Goal: Task Accomplishment & Management: Complete application form

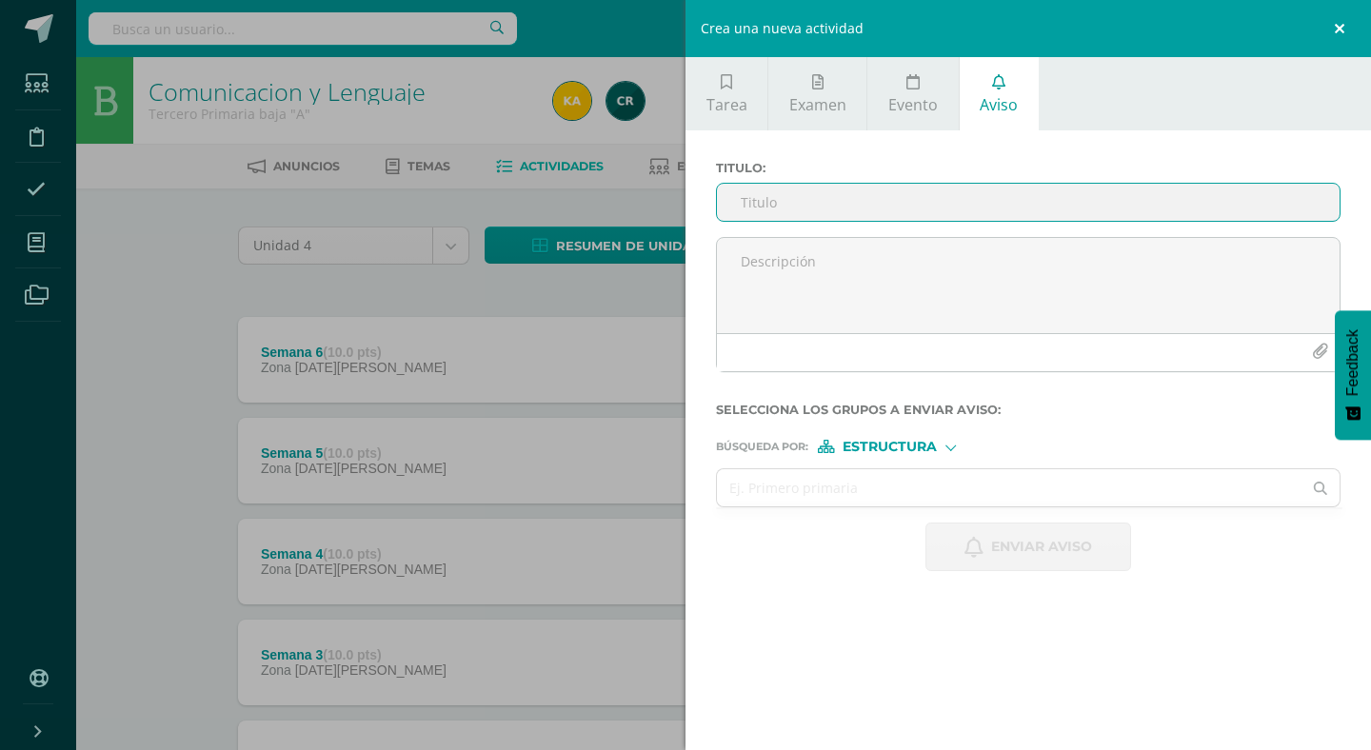
click at [1348, 28] on link at bounding box center [1342, 28] width 57 height 57
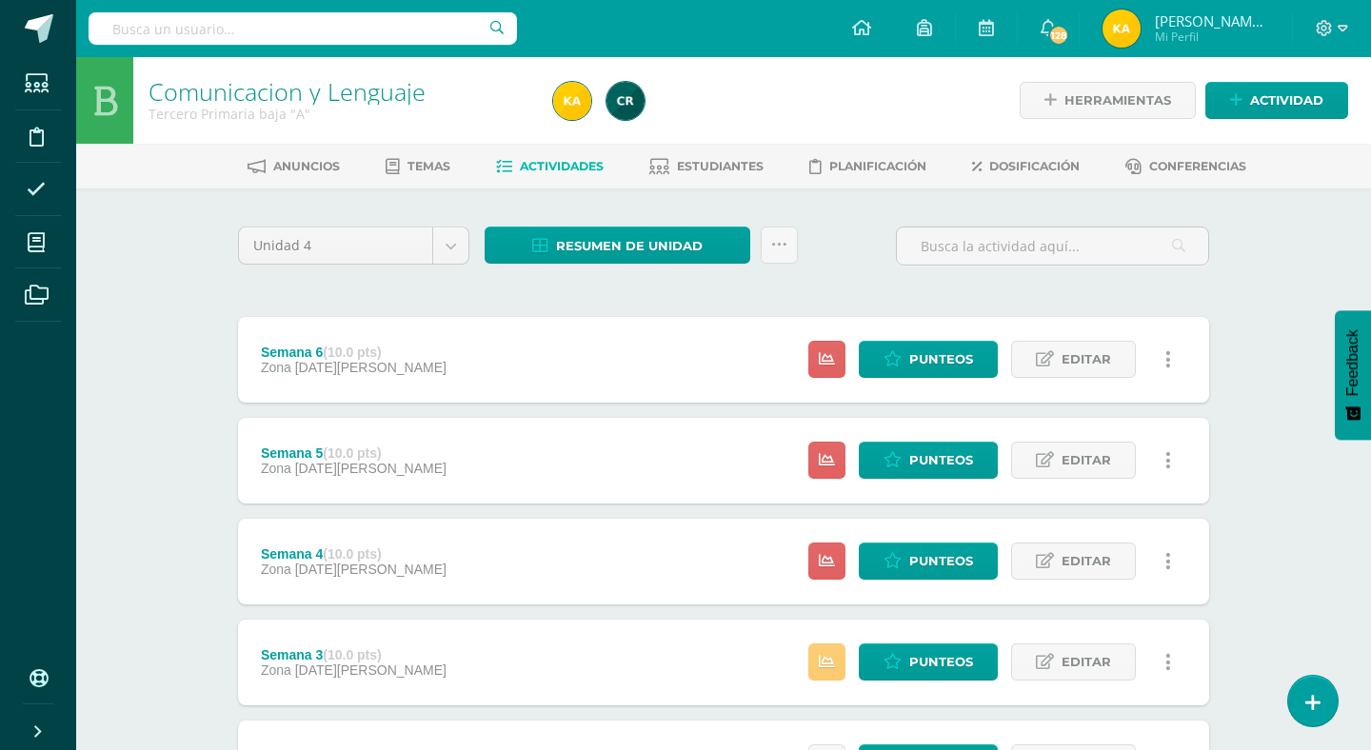
click at [1289, 717] on div "Comunicacion y Lenguaje Tercero Primaria baja "A" Herramientas Detalle de asist…" at bounding box center [723, 697] width 1295 height 1280
click at [1308, 699] on icon at bounding box center [1313, 703] width 17 height 22
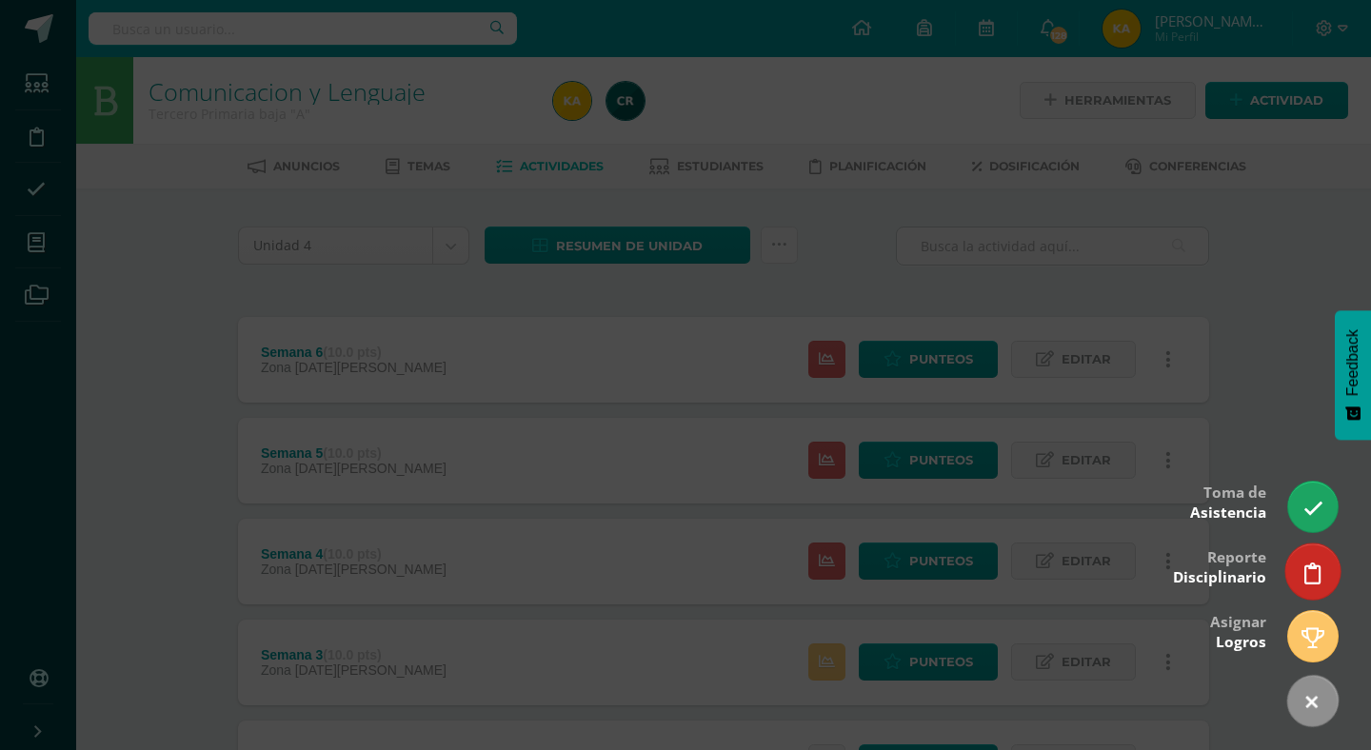
click at [1308, 579] on icon at bounding box center [1313, 574] width 17 height 22
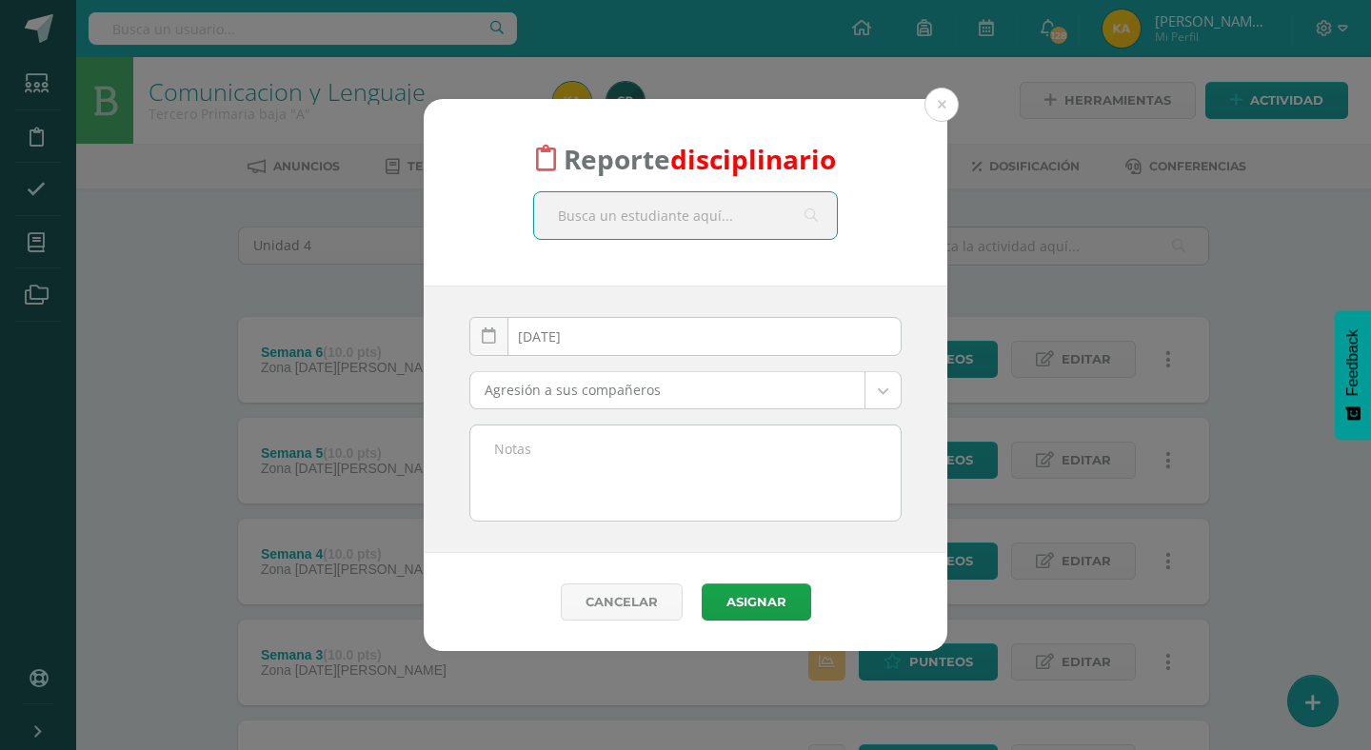
click at [704, 212] on input "text" at bounding box center [685, 215] width 303 height 47
type input "pablo hernan"
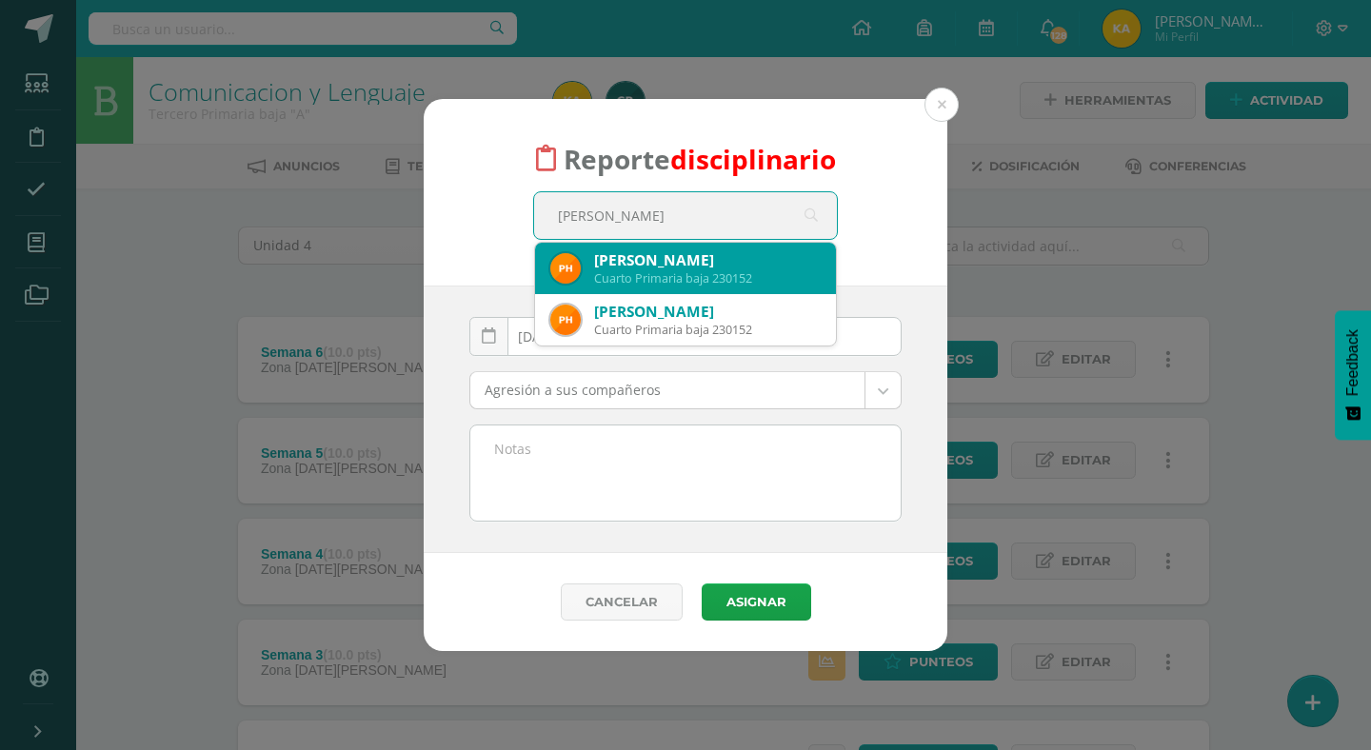
click at [709, 274] on div "Cuarto Primaria baja 230152" at bounding box center [707, 278] width 227 height 16
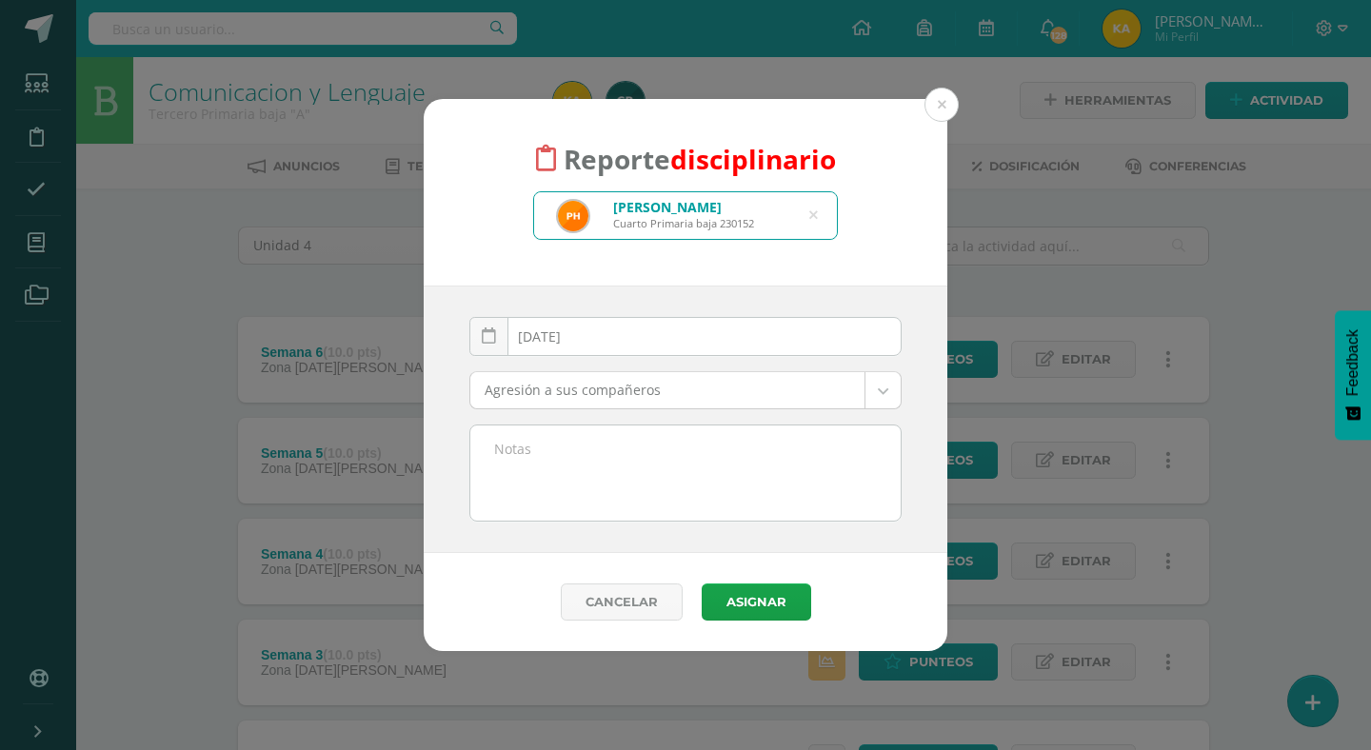
click at [689, 392] on body "Reporte disciplinario Pablo Enrique Hernández Monroy Cuarto Primaria baja 23015…" at bounding box center [685, 668] width 1371 height 1337
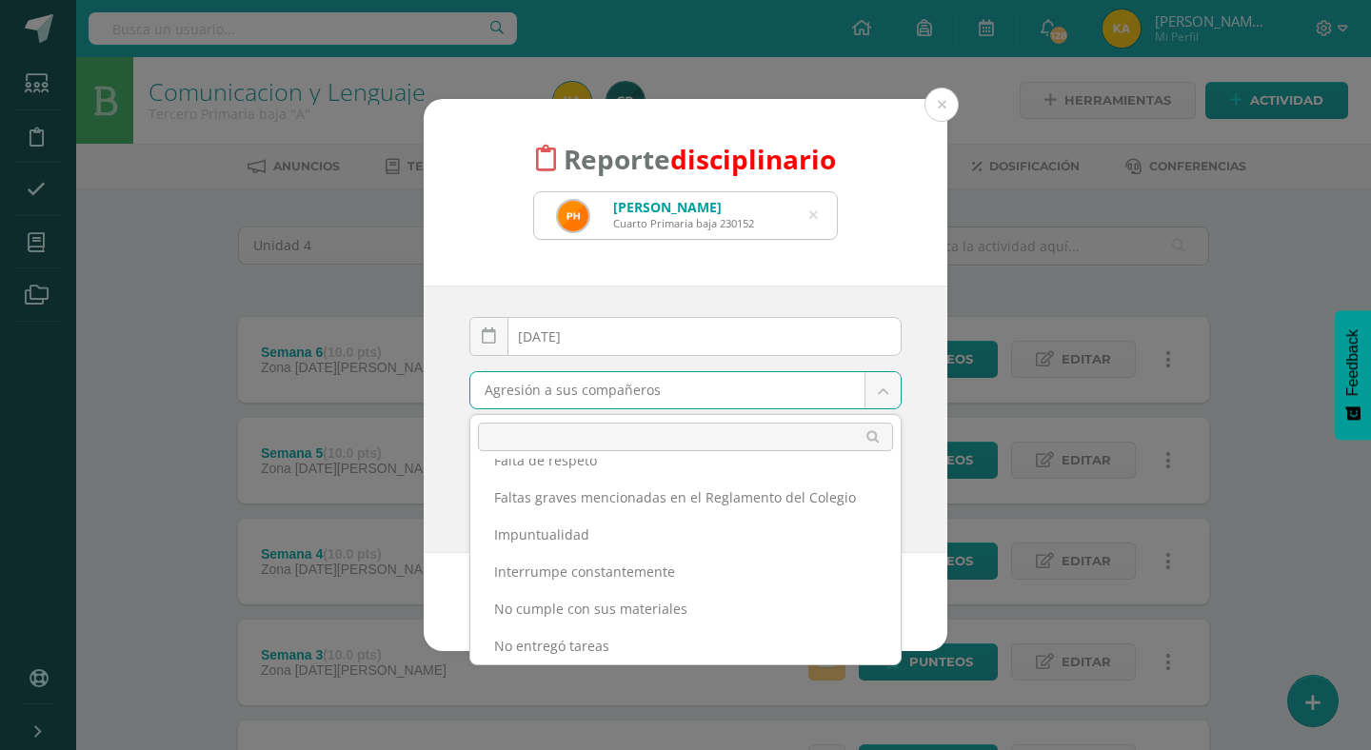
scroll to position [470, 0]
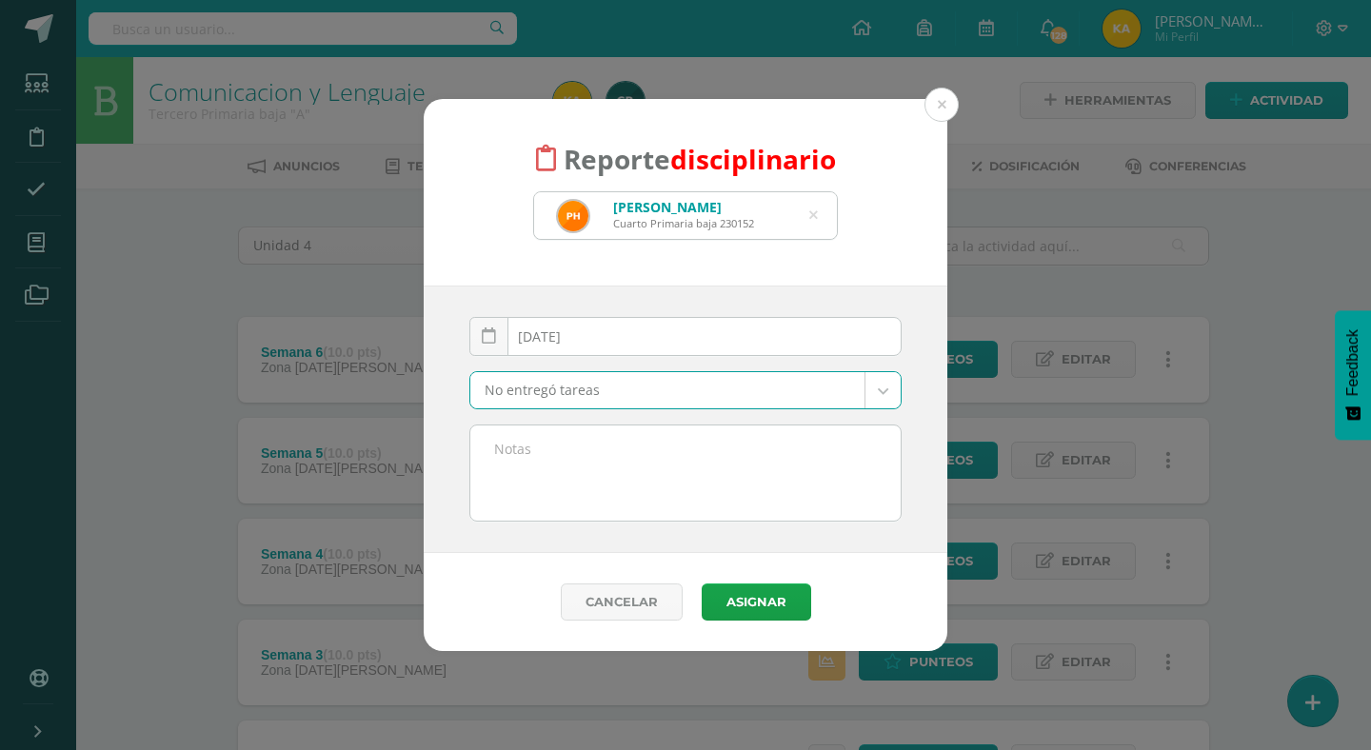
click at [618, 463] on textarea at bounding box center [685, 473] width 430 height 95
click at [679, 386] on body "Reporte disciplinario Pablo Enrique Hernández Monroy Cuarto Primaria baja 23015…" at bounding box center [685, 668] width 1371 height 1337
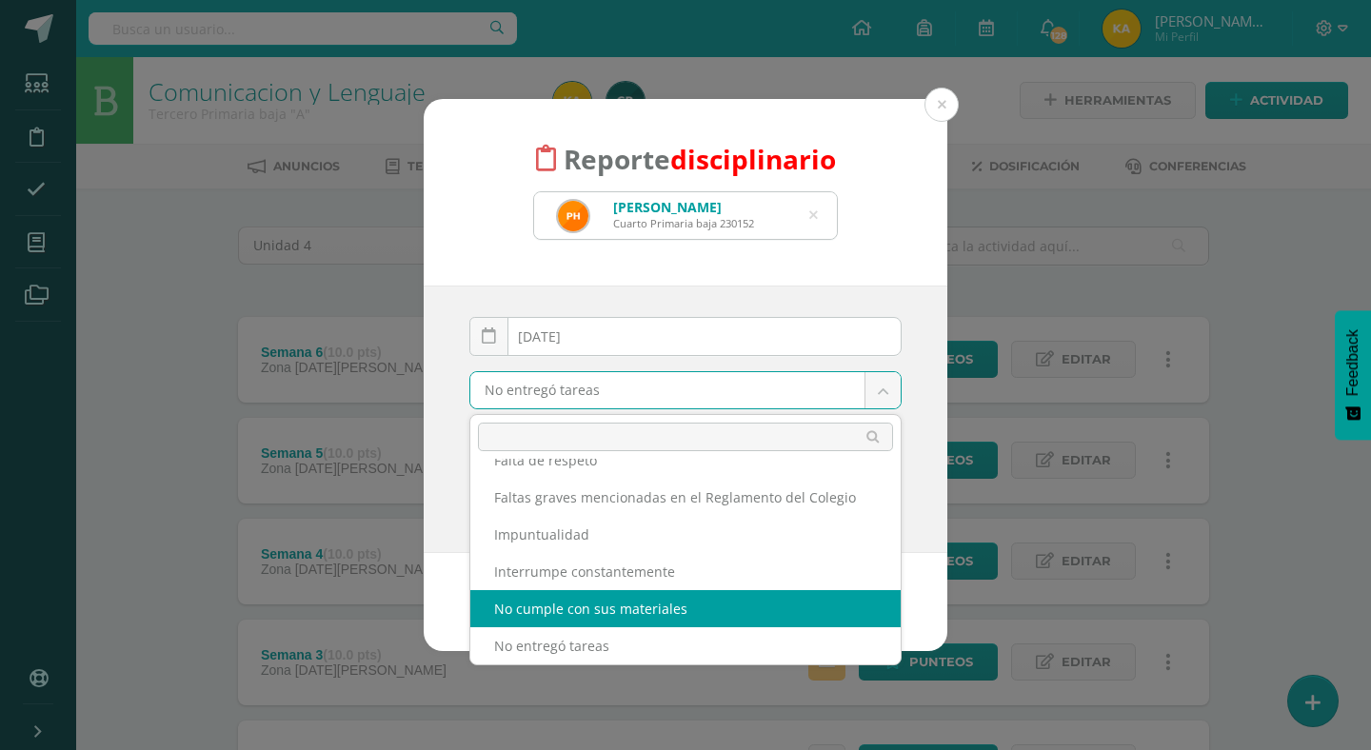
select select "4"
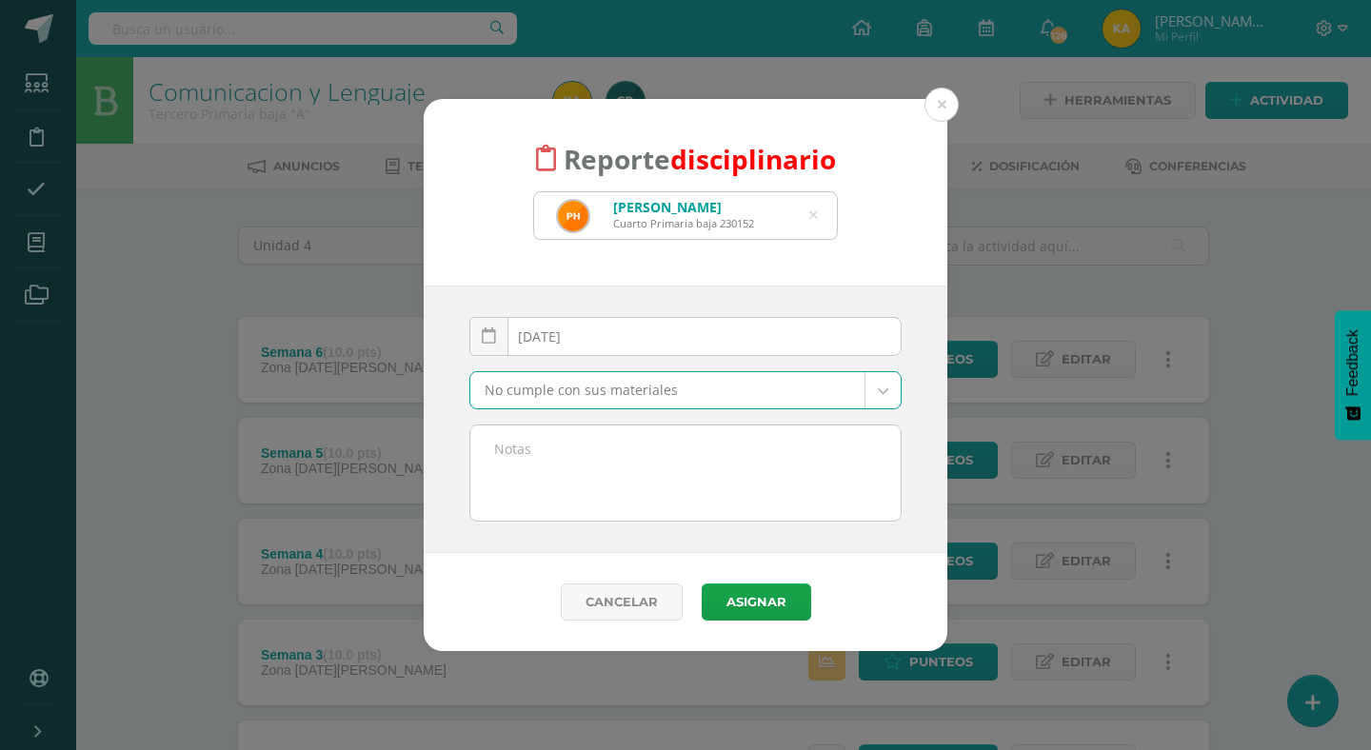
click at [522, 452] on textarea at bounding box center [685, 473] width 430 height 95
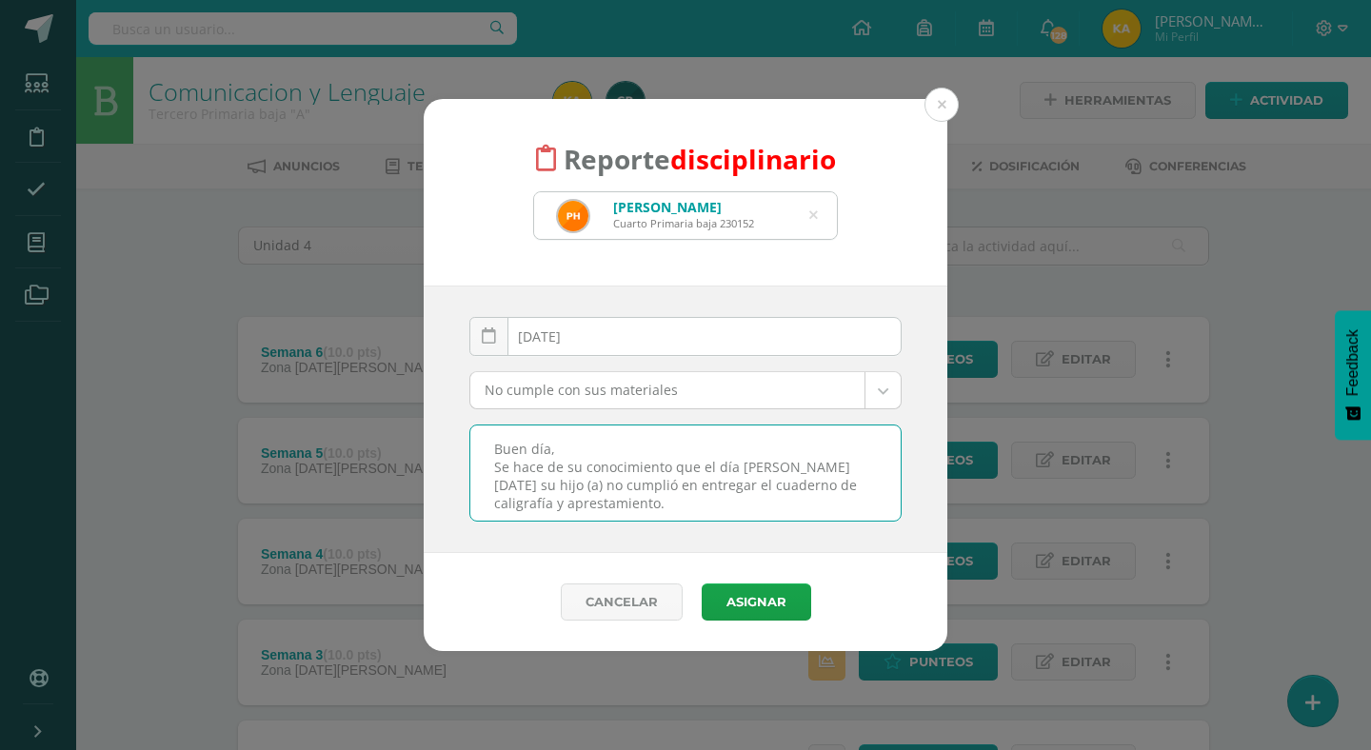
click at [730, 489] on textarea "Buen día, Se hace de su conocimiento que el día de hoy su hijo (a) no cumplió e…" at bounding box center [685, 473] width 430 height 95
click at [501, 506] on textarea "Buen día, Se hace de su conocimiento que el día de hoy su hijo (a) no cumplió e…" at bounding box center [685, 473] width 430 height 95
click at [688, 501] on textarea "Buen día, Se hace de su conocimiento que el día de hoy su hijo (a) no cumplió e…" at bounding box center [685, 473] width 430 height 95
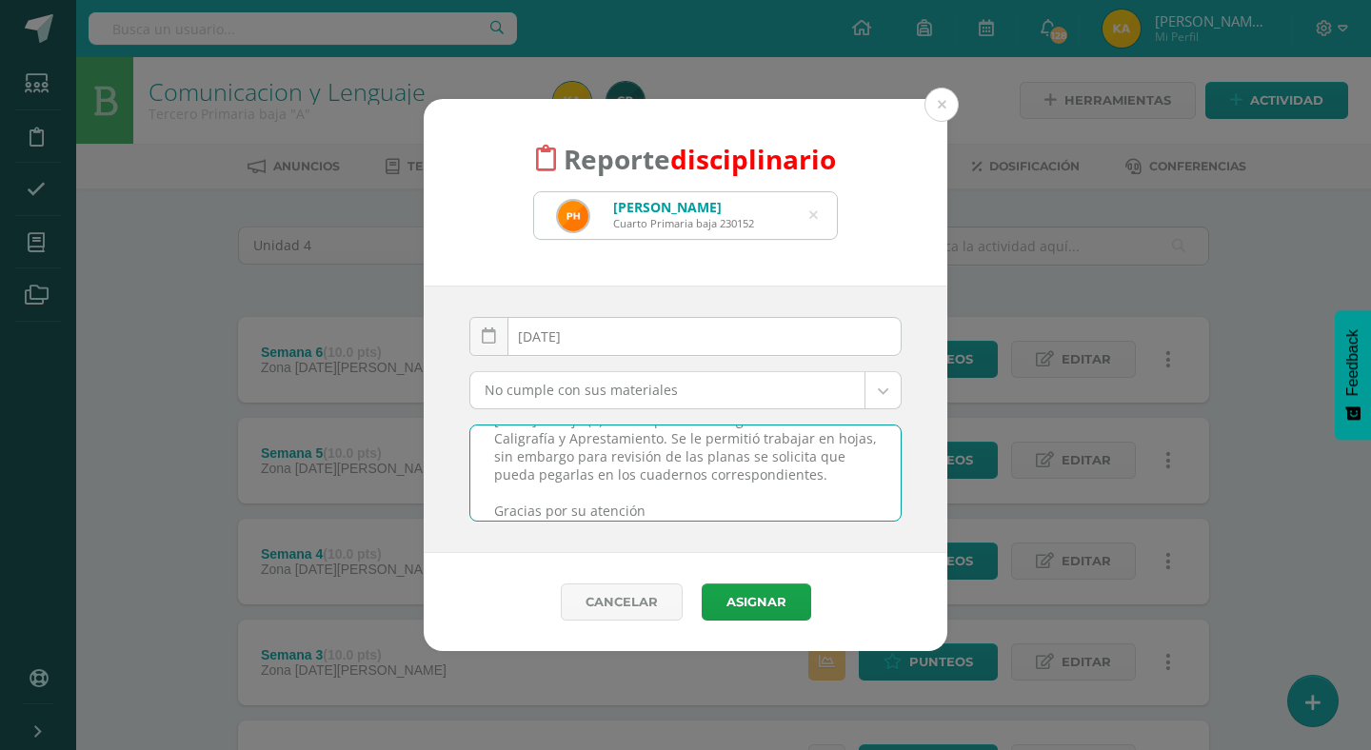
type textarea "Buen día, Se hace de su conocimiento que el día [PERSON_NAME][DATE] su hijo (a)…"
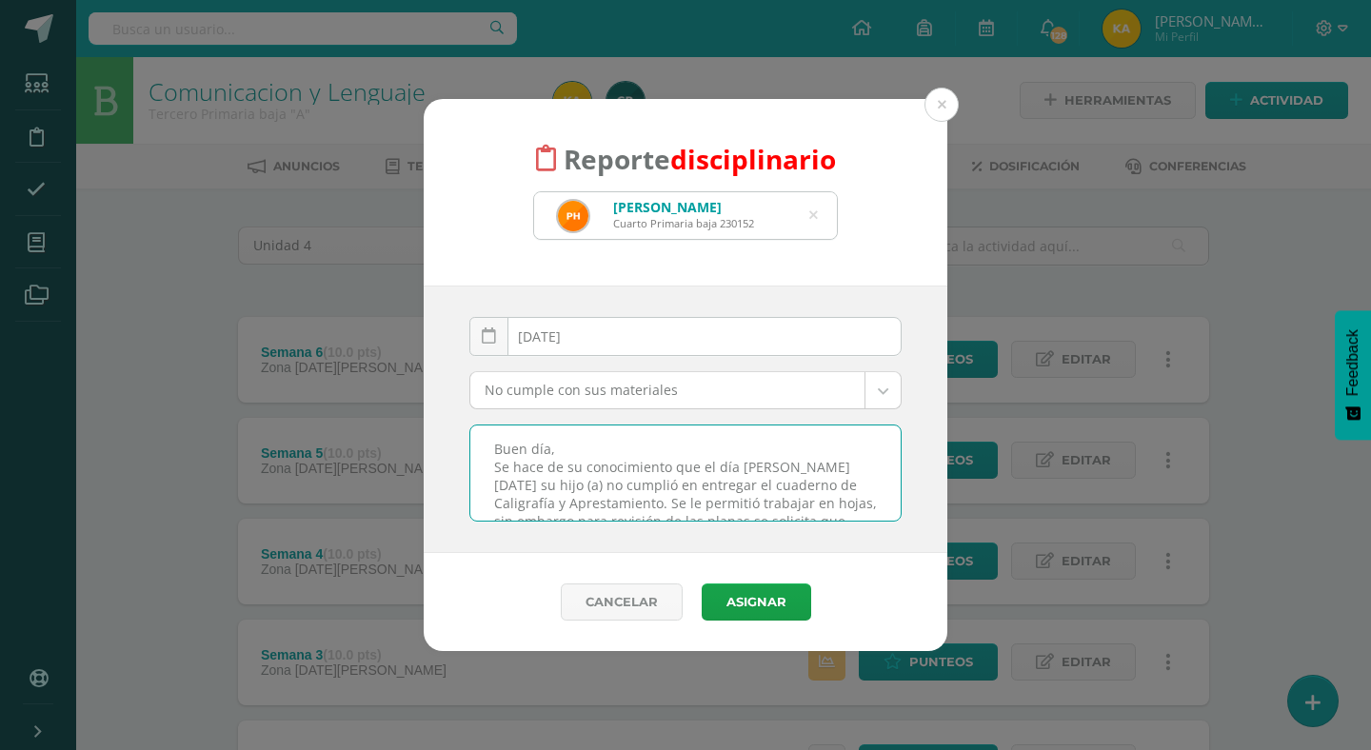
drag, startPoint x: 689, startPoint y: 506, endPoint x: 255, endPoint y: 381, distance: 450.9
click at [255, 381] on div "Reporte disciplinario Pablo Enrique Hernández Monroy Cuarto Primaria baja 23015…" at bounding box center [686, 375] width 1356 height 553
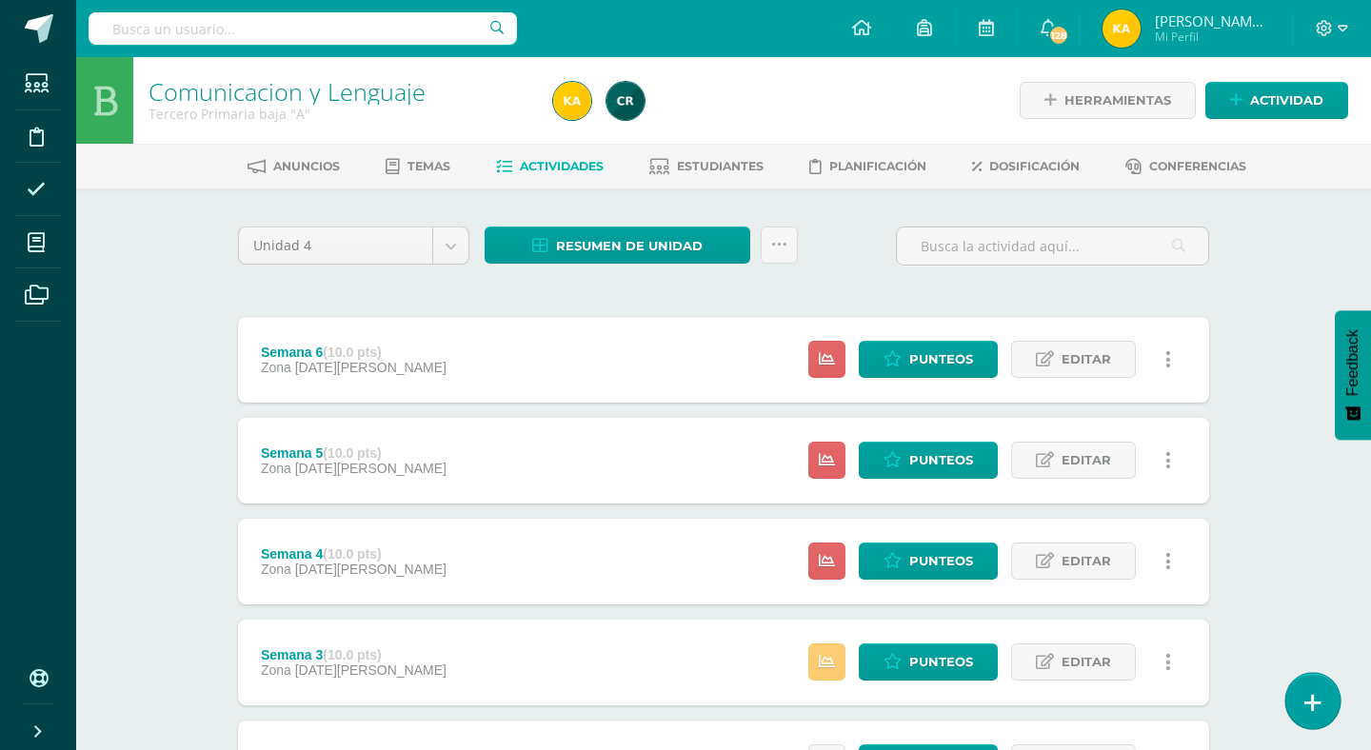
click at [1315, 698] on icon at bounding box center [1313, 703] width 17 height 22
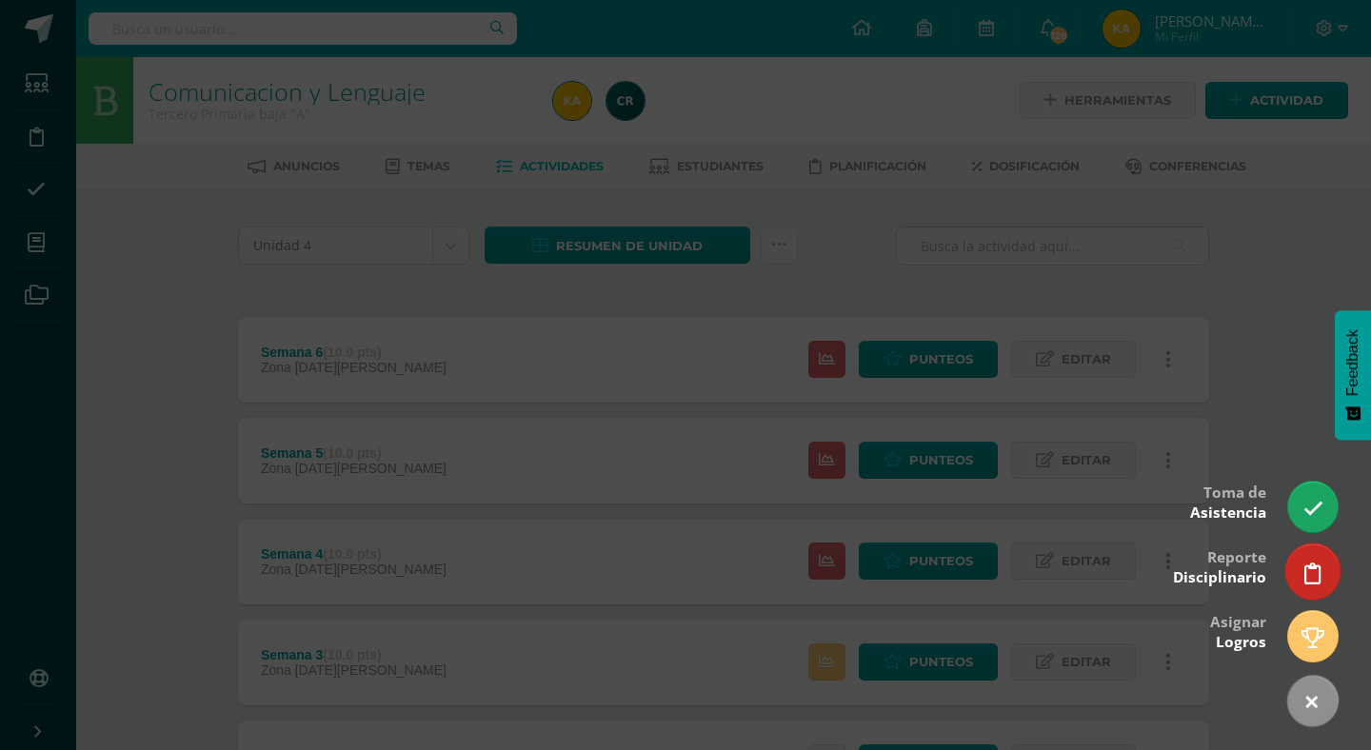
click at [1324, 571] on link at bounding box center [1313, 571] width 54 height 55
select select "4"
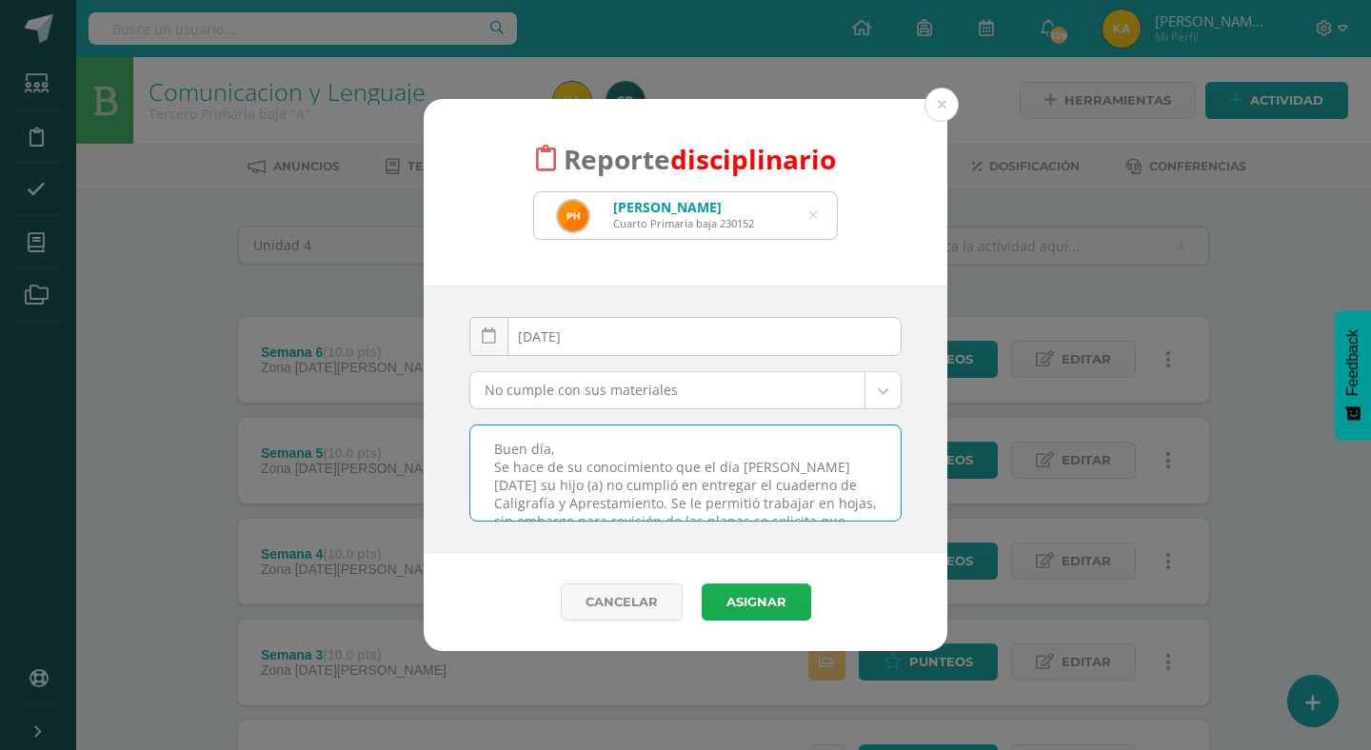
click at [771, 601] on button "Asignar" at bounding box center [757, 602] width 110 height 37
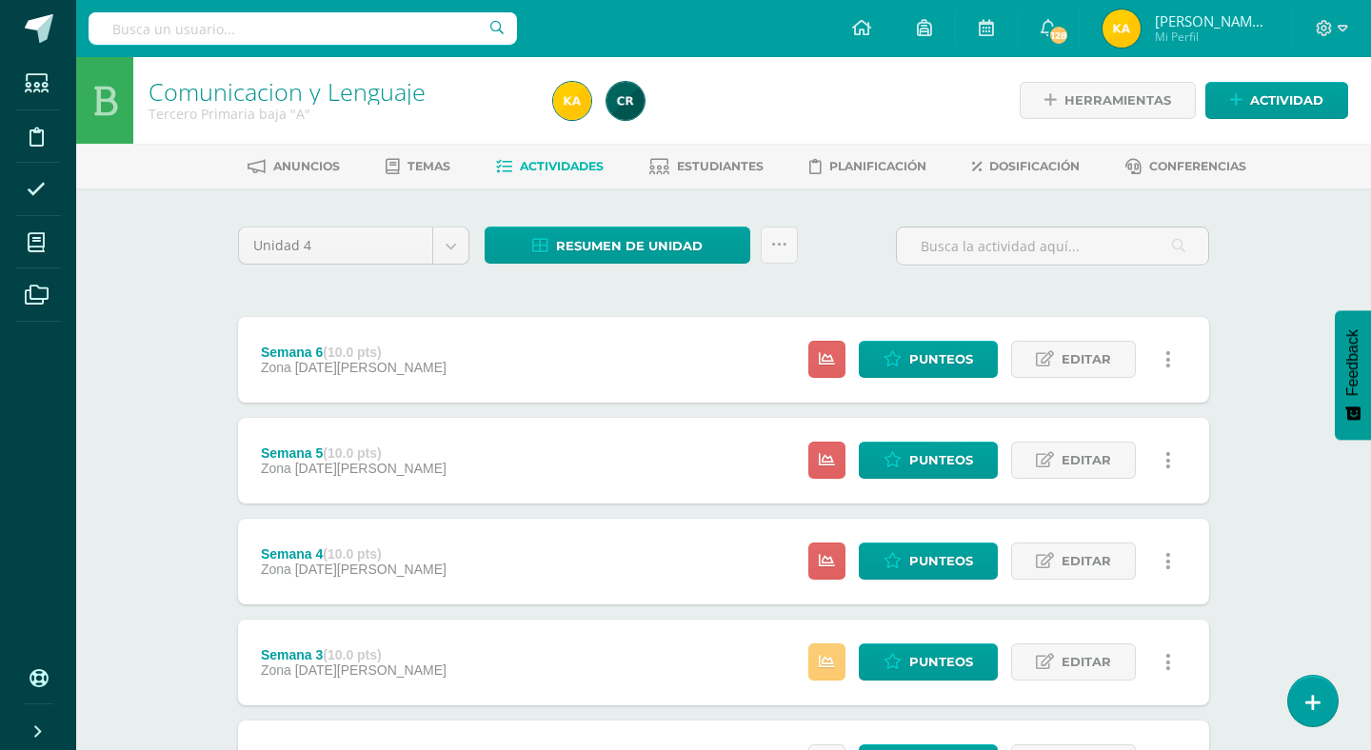
click at [1295, 588] on div "Comunicacion y Lenguaje Tercero Primaria baja "A" Herramientas Detalle de asist…" at bounding box center [723, 697] width 1295 height 1280
click at [1301, 733] on div "Comunicacion y Lenguaje Tercero Primaria baja "A" Herramientas Detalle de asist…" at bounding box center [723, 697] width 1295 height 1280
click at [1308, 707] on icon at bounding box center [1313, 703] width 17 height 22
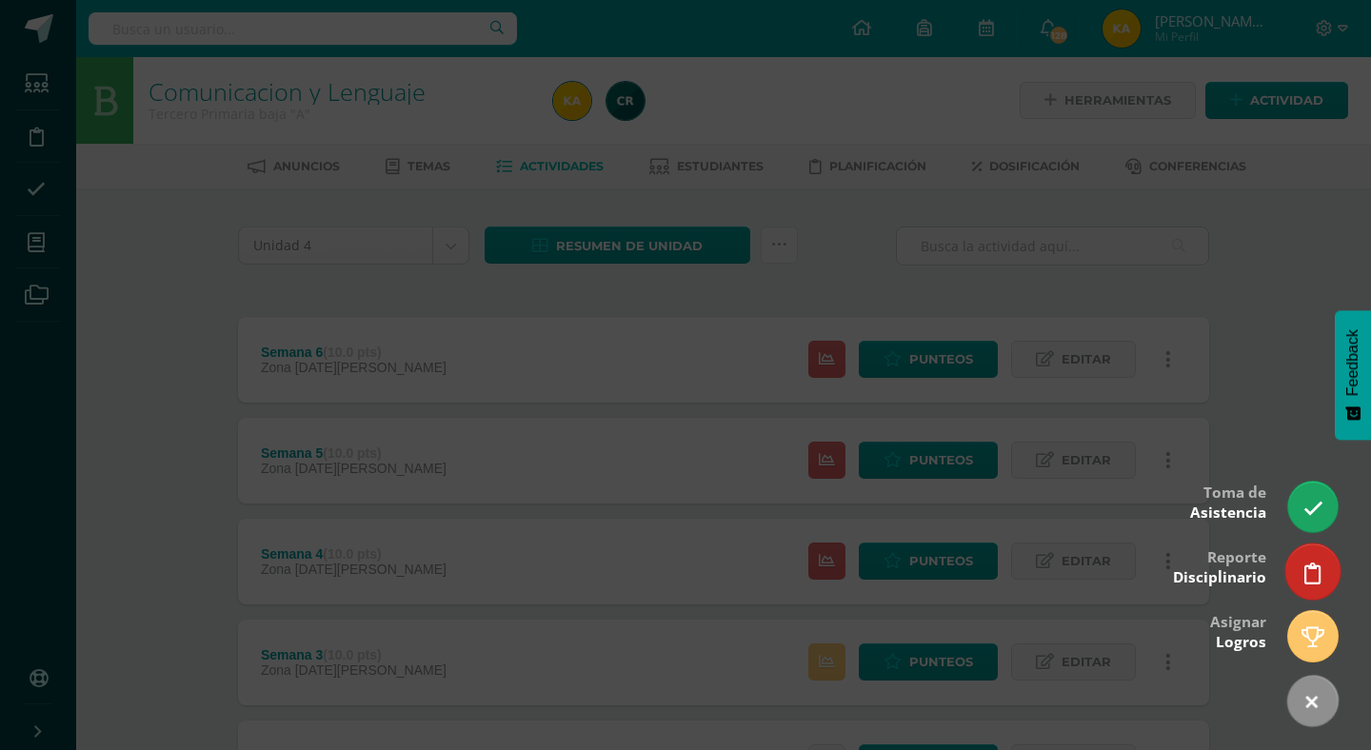
click at [1298, 563] on link at bounding box center [1313, 571] width 54 height 55
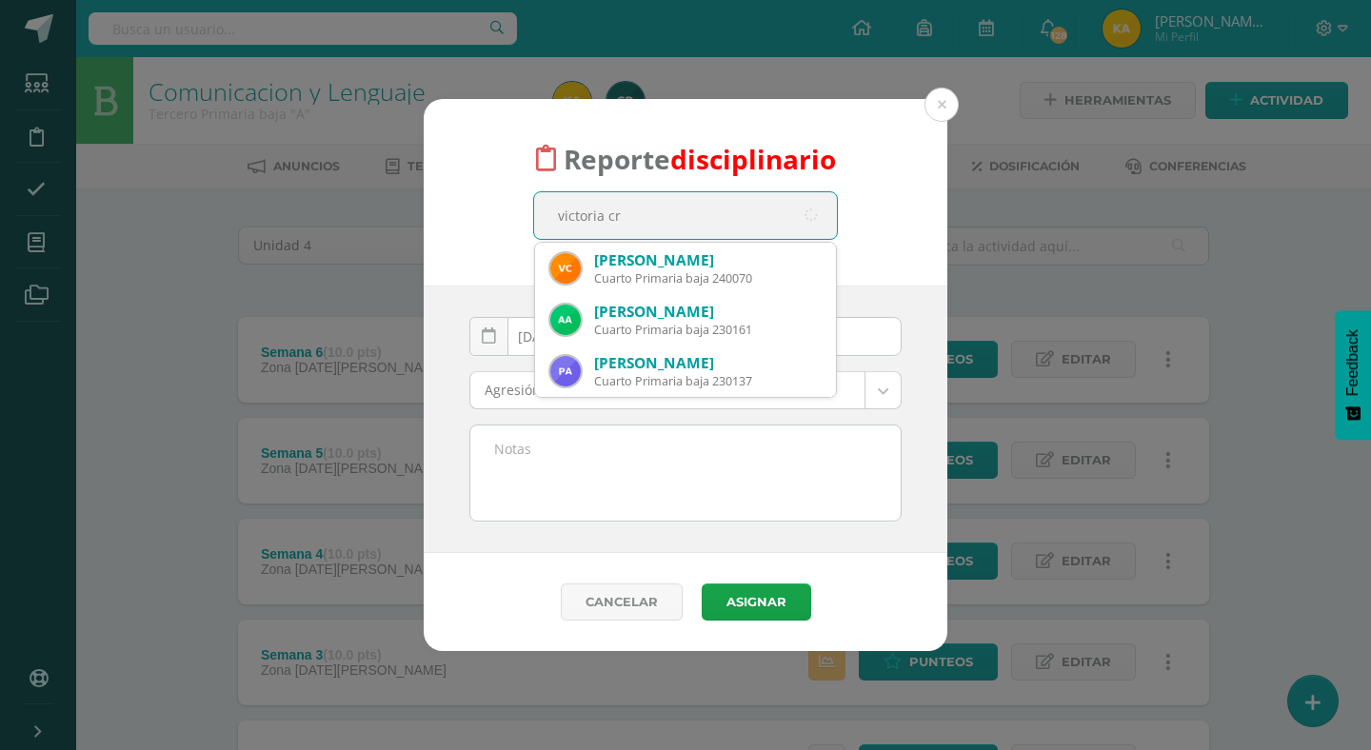
type input "victoria cru"
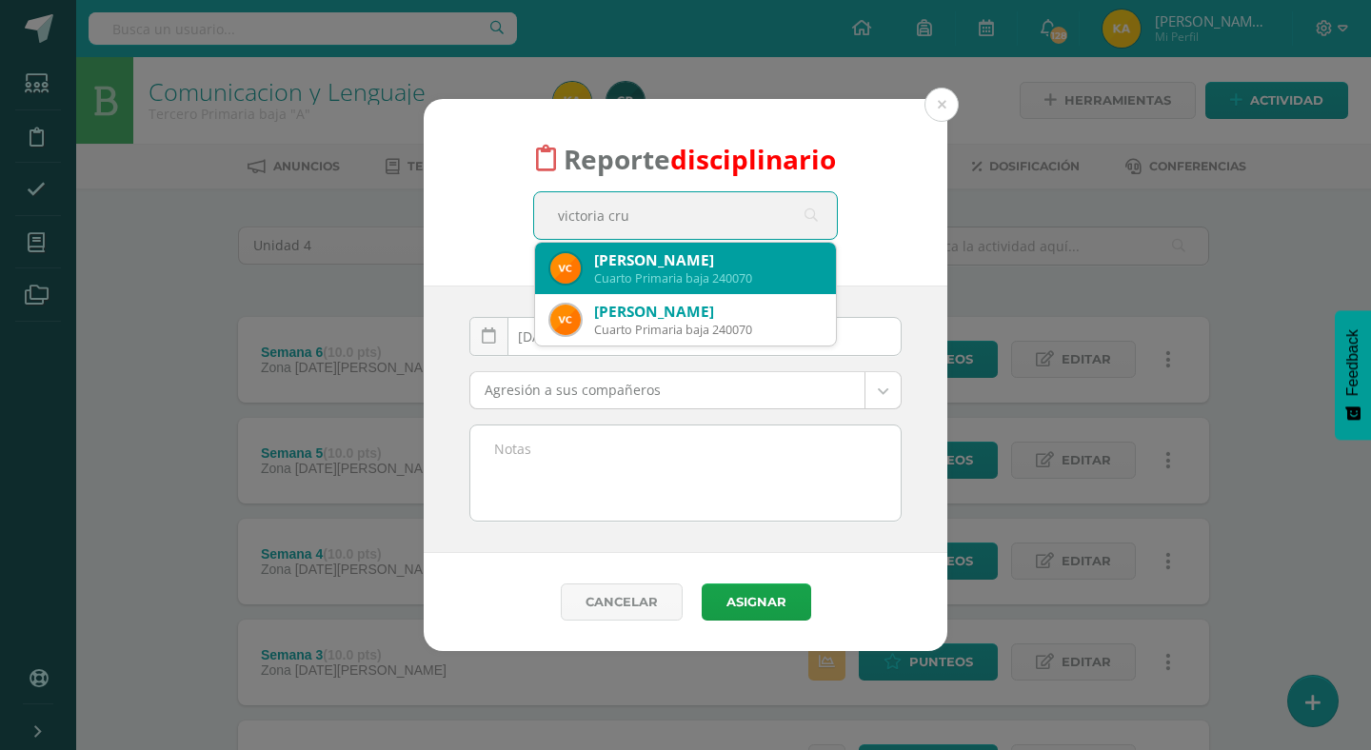
click at [735, 257] on div "[PERSON_NAME]" at bounding box center [707, 260] width 227 height 20
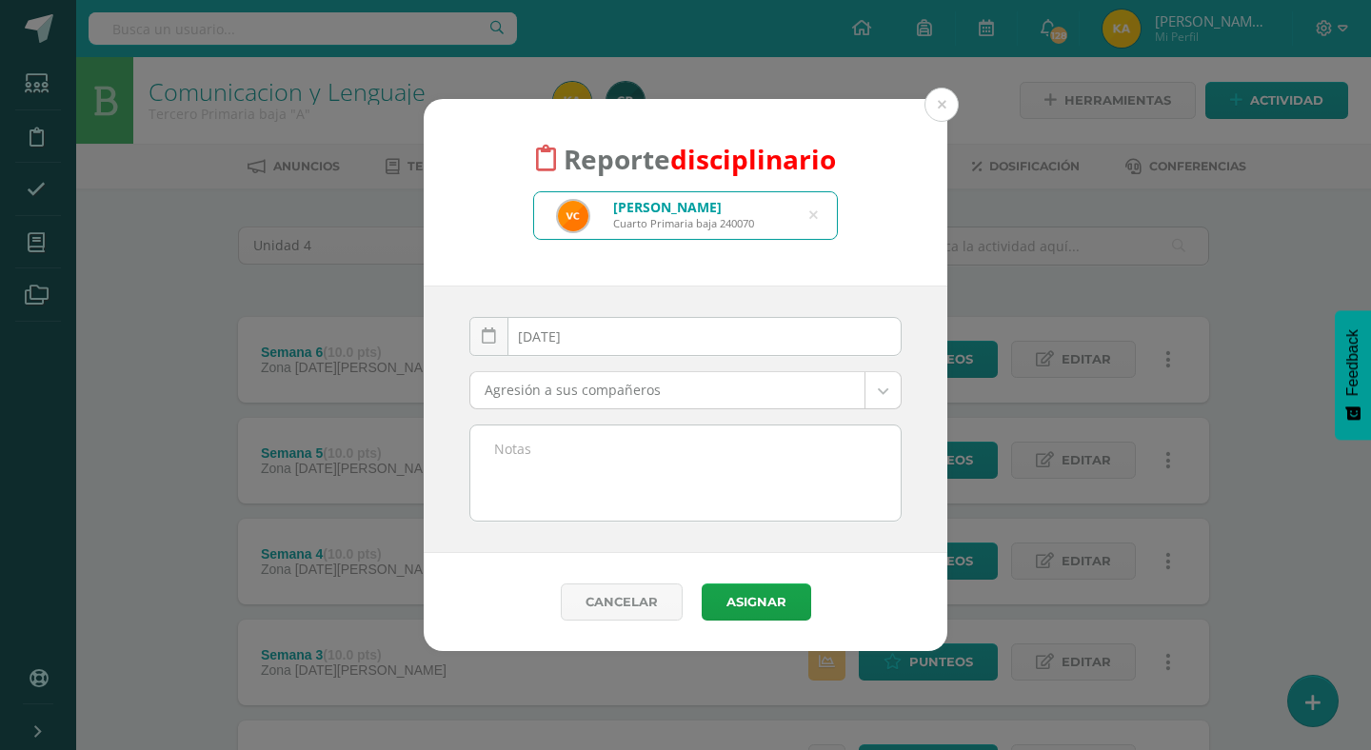
click at [686, 403] on body "Reporte disciplinario [PERSON_NAME] Cuarto Primaria baja 240070 victoria cru [D…" at bounding box center [685, 668] width 1371 height 1337
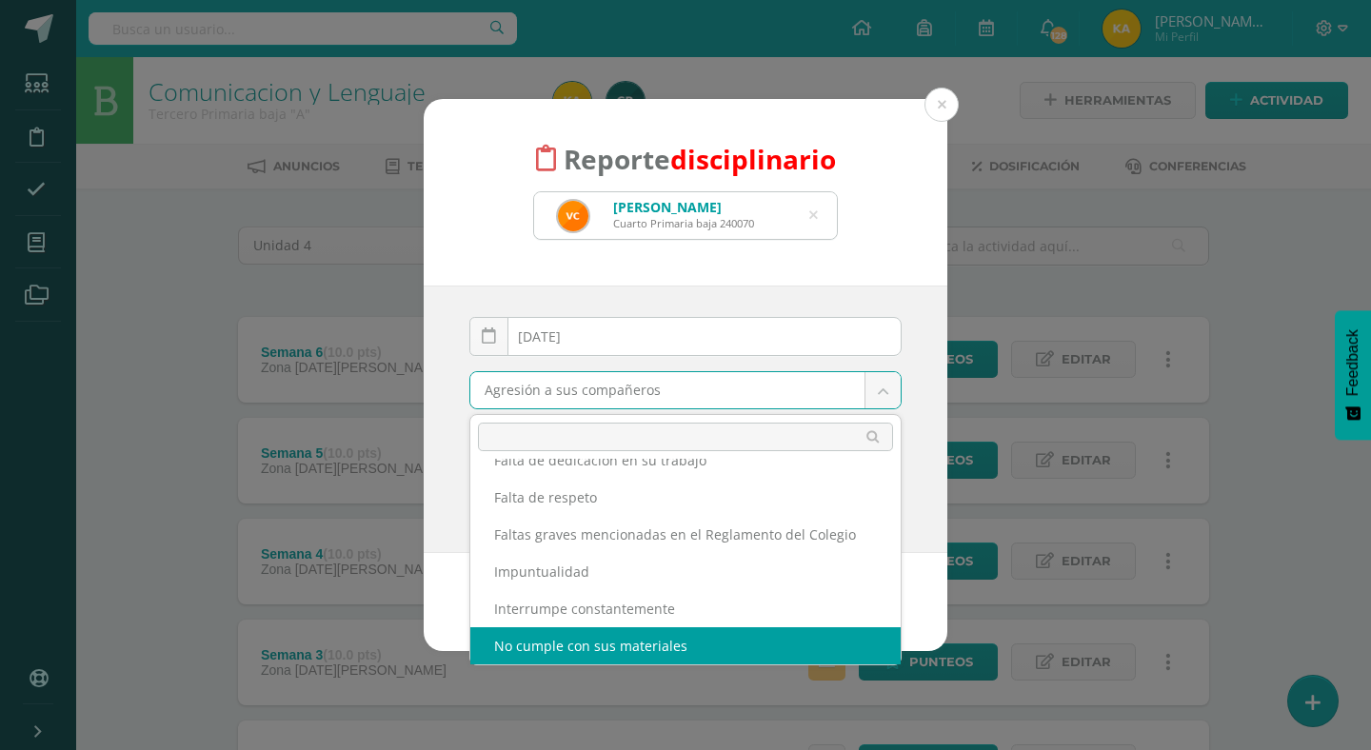
scroll to position [433, 0]
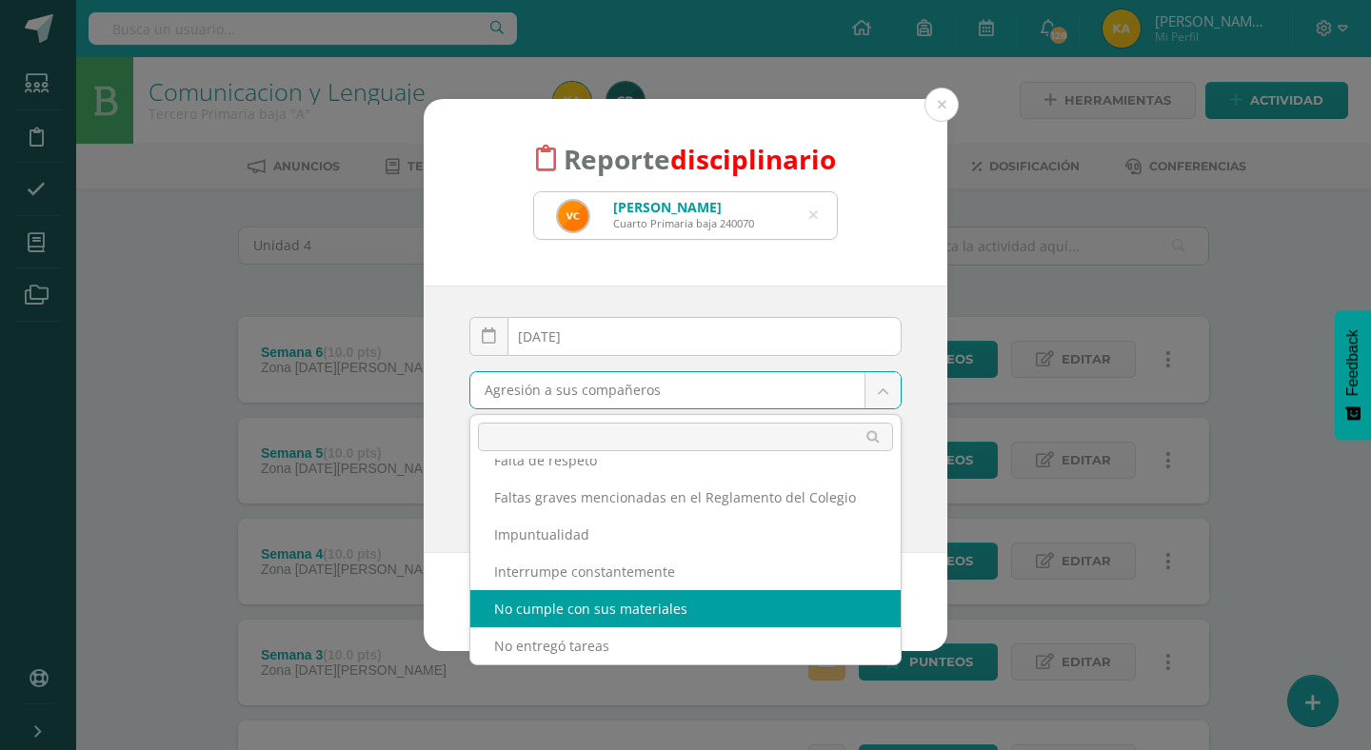
select select "4"
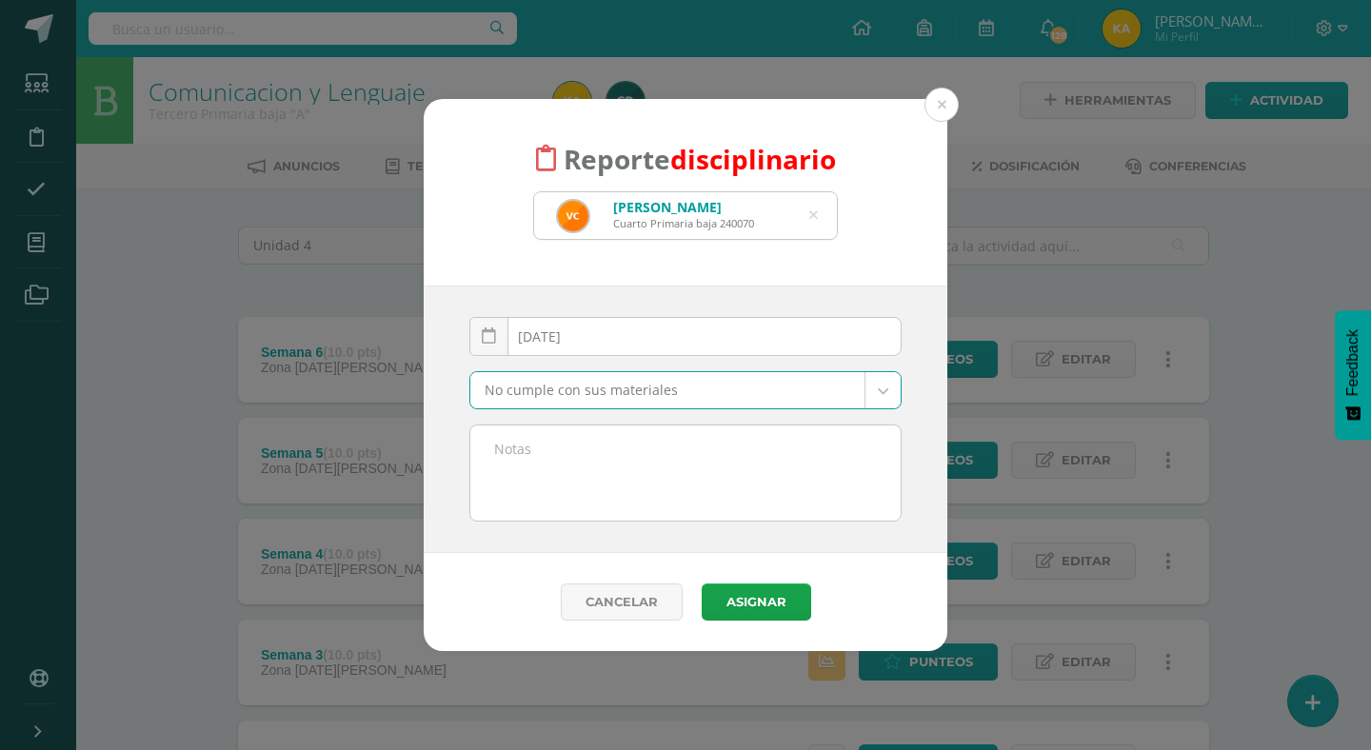
click at [541, 449] on textarea at bounding box center [685, 473] width 430 height 95
paste textarea "Buen día, Se hace de su conocimiento que el día [PERSON_NAME][DATE] su hijo (a)…"
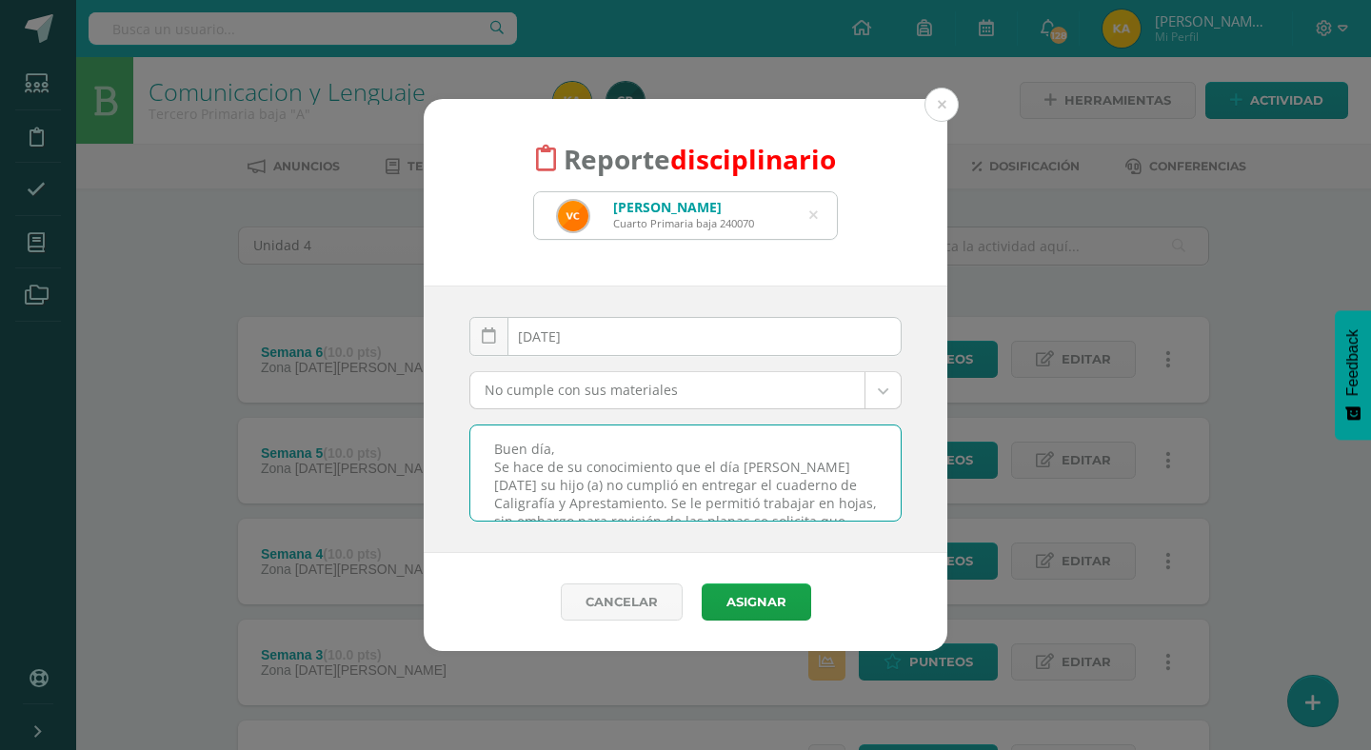
scroll to position [78, 0]
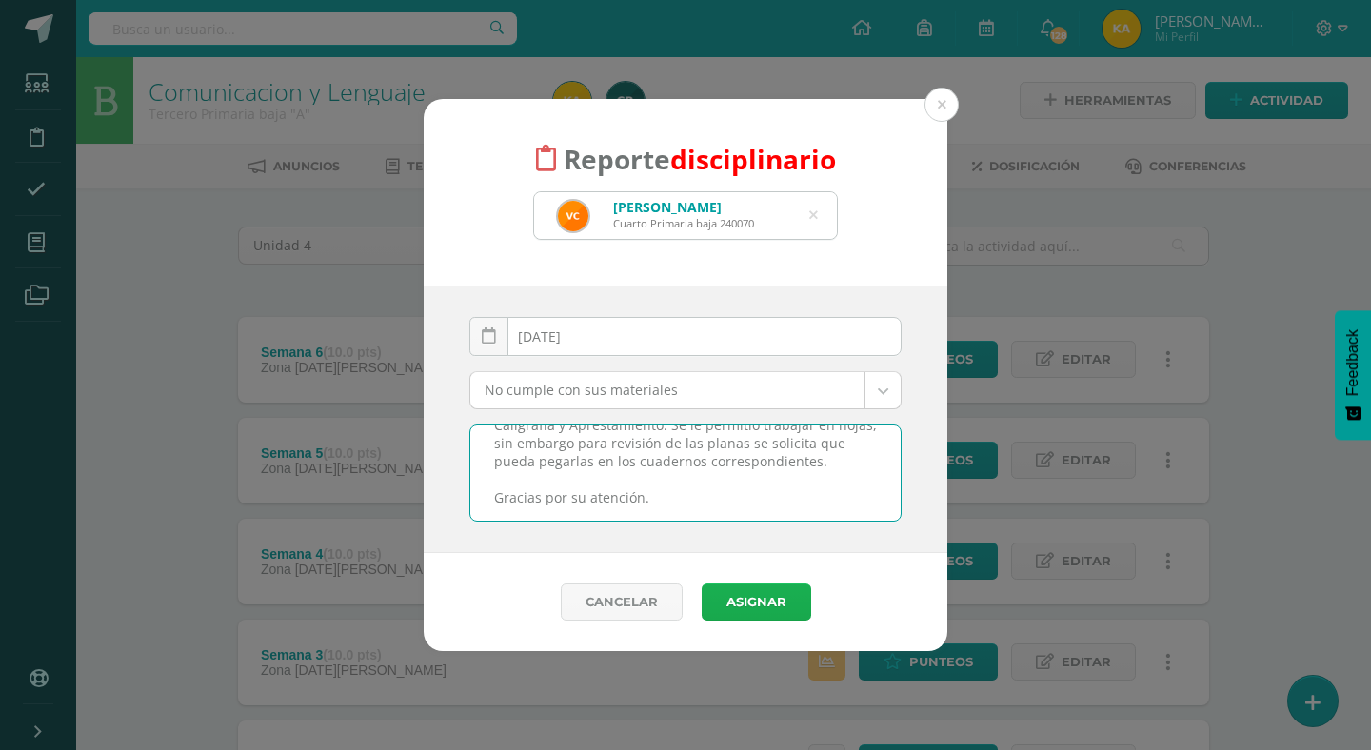
type textarea "Buen día, Se hace de su conocimiento que el día [PERSON_NAME][DATE] su hijo (a)…"
click at [746, 600] on button "Asignar" at bounding box center [757, 602] width 110 height 37
